Goal: Information Seeking & Learning: Learn about a topic

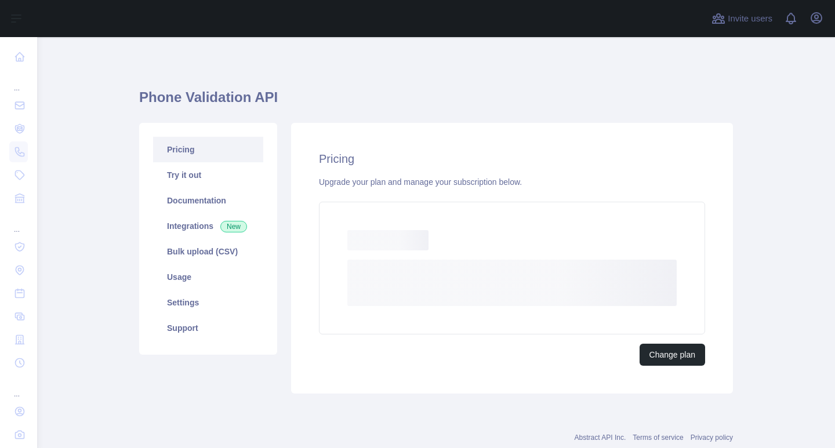
click at [772, 214] on main "Phone Validation API Pricing Try it out Documentation Integrations New Bulk upl…" at bounding box center [436, 242] width 798 height 411
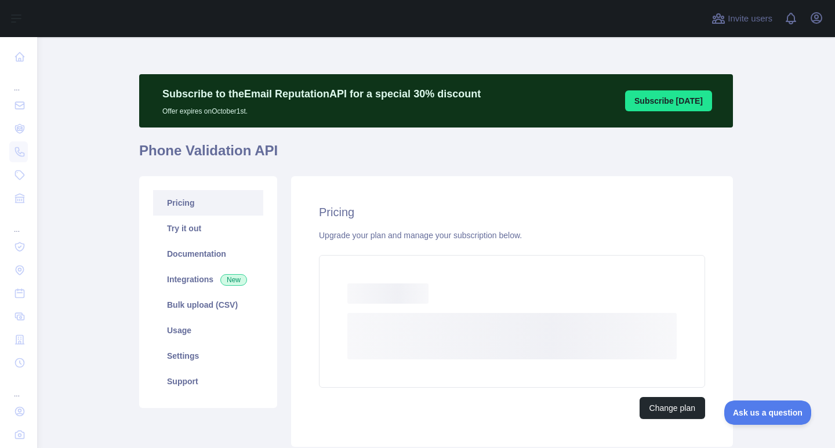
click at [761, 231] on main "Subscribe to the Email Reputation API for a special 30 % discount Offer expires…" at bounding box center [436, 242] width 798 height 411
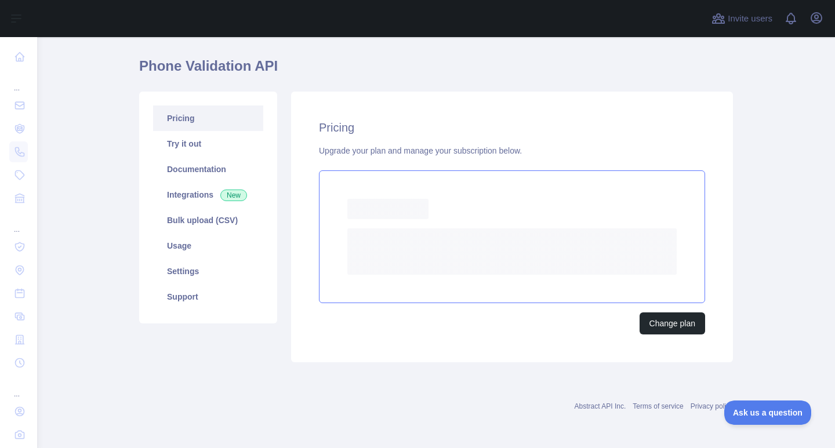
scroll to position [17, 0]
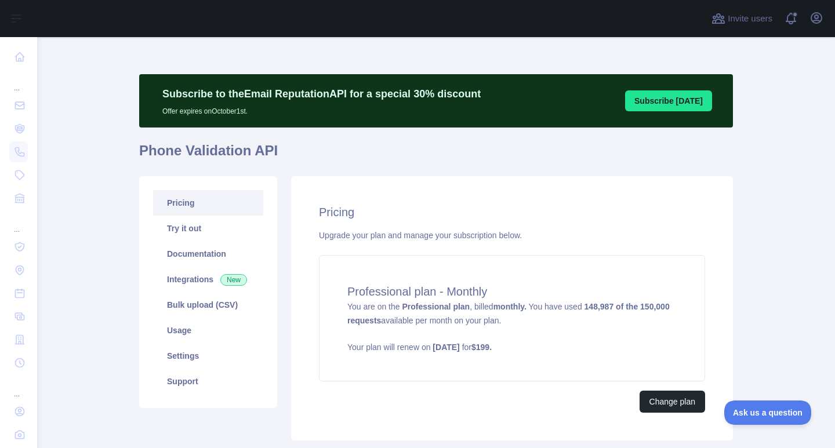
click at [763, 242] on main "Subscribe to the Email Reputation API for a special 30 % discount Offer expires…" at bounding box center [436, 242] width 798 height 411
click at [750, 170] on main "Subscribe to the Email Reputation API for a special 30 % discount Offer expires…" at bounding box center [436, 242] width 798 height 411
click at [756, 144] on main "Subscribe to the Email Reputation API for a special 30 % discount Offer expires…" at bounding box center [436, 242] width 798 height 411
click at [745, 159] on main "Subscribe to the Email Reputation API for a special 30 % discount Offer expires…" at bounding box center [436, 242] width 798 height 411
drag, startPoint x: 753, startPoint y: 170, endPoint x: 754, endPoint y: 161, distance: 8.7
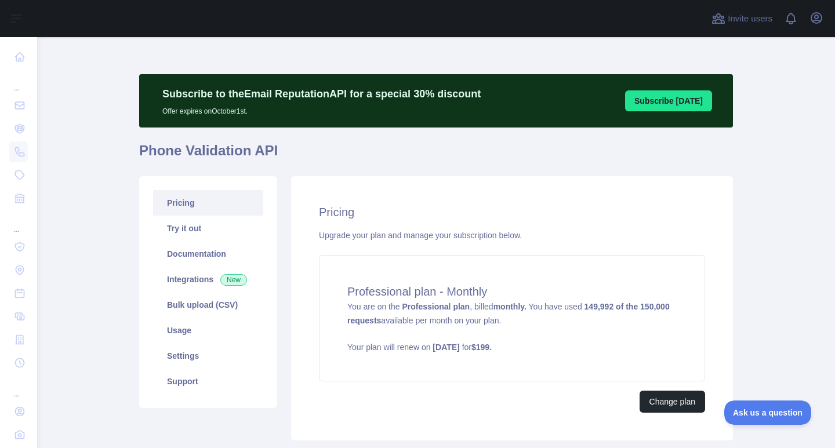
click at [754, 169] on main "Subscribe to the Email Reputation API for a special 30 % discount Offer expires…" at bounding box center [436, 242] width 798 height 411
